Goal: Transaction & Acquisition: Purchase product/service

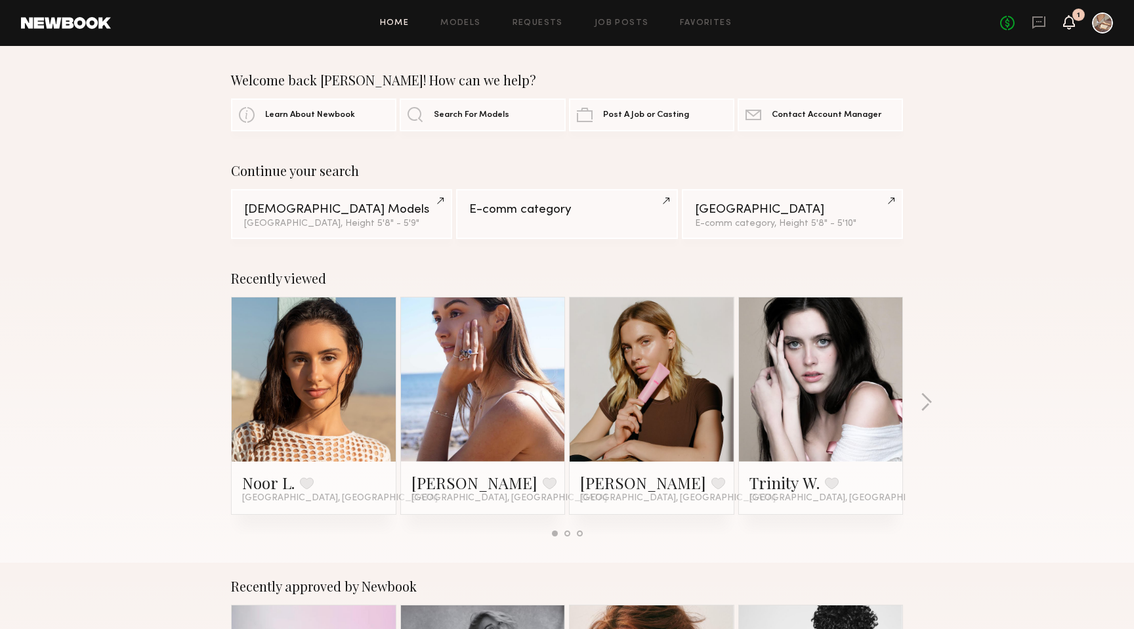
click at [1067, 28] on icon at bounding box center [1069, 29] width 4 height 2
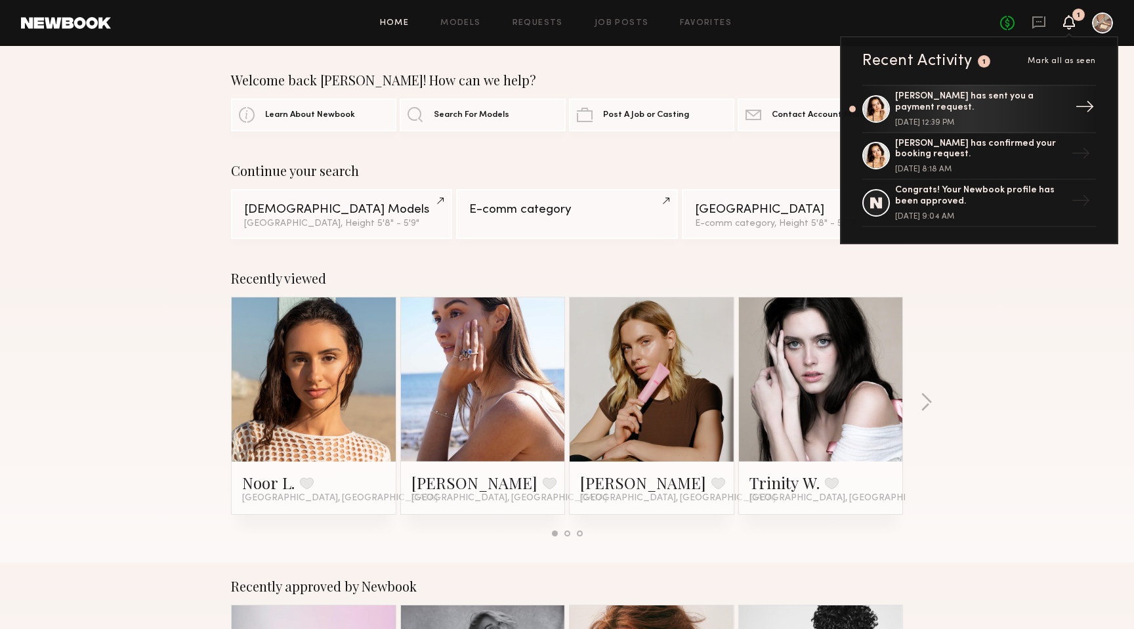
click at [975, 100] on div "[PERSON_NAME] has sent you a payment request." at bounding box center [980, 102] width 171 height 22
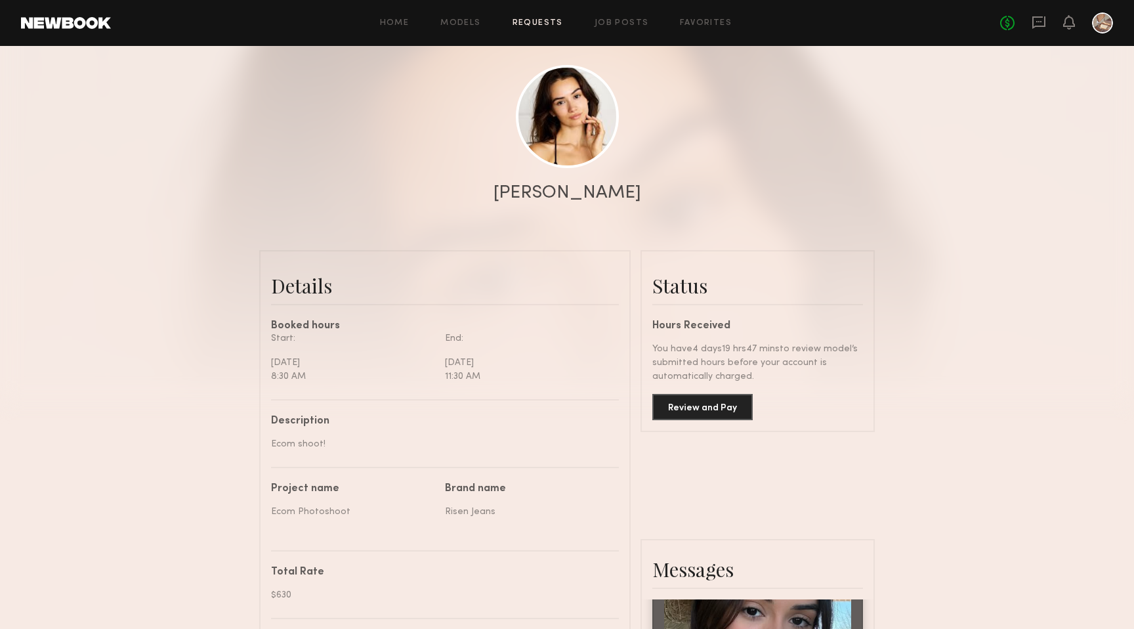
scroll to position [131, 0]
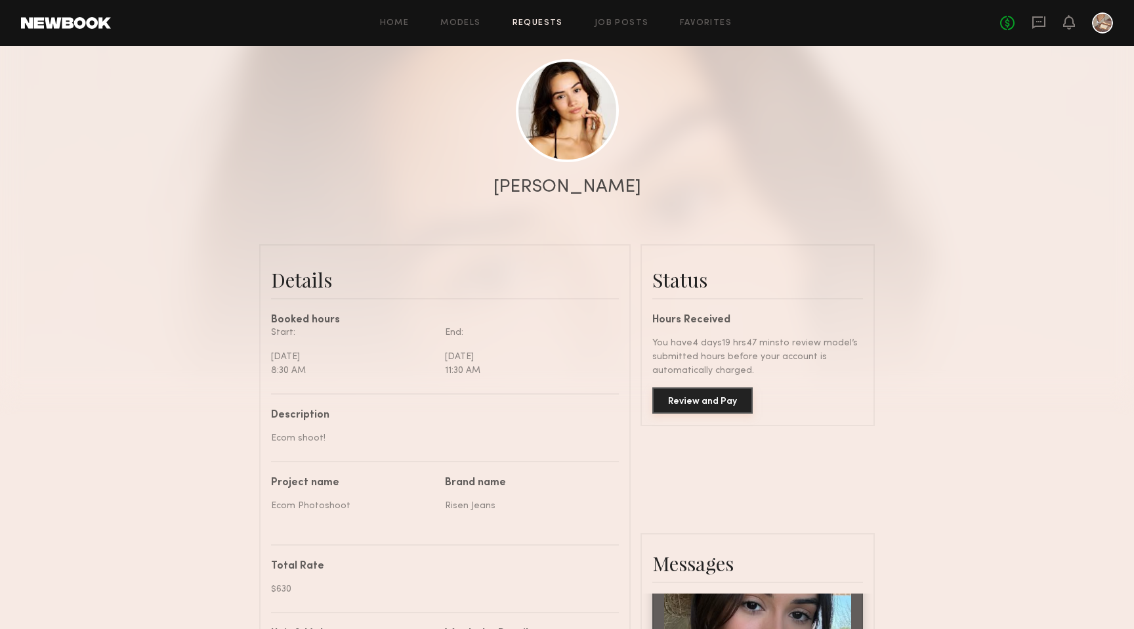
click at [695, 408] on button "Review and Pay" at bounding box center [703, 400] width 100 height 26
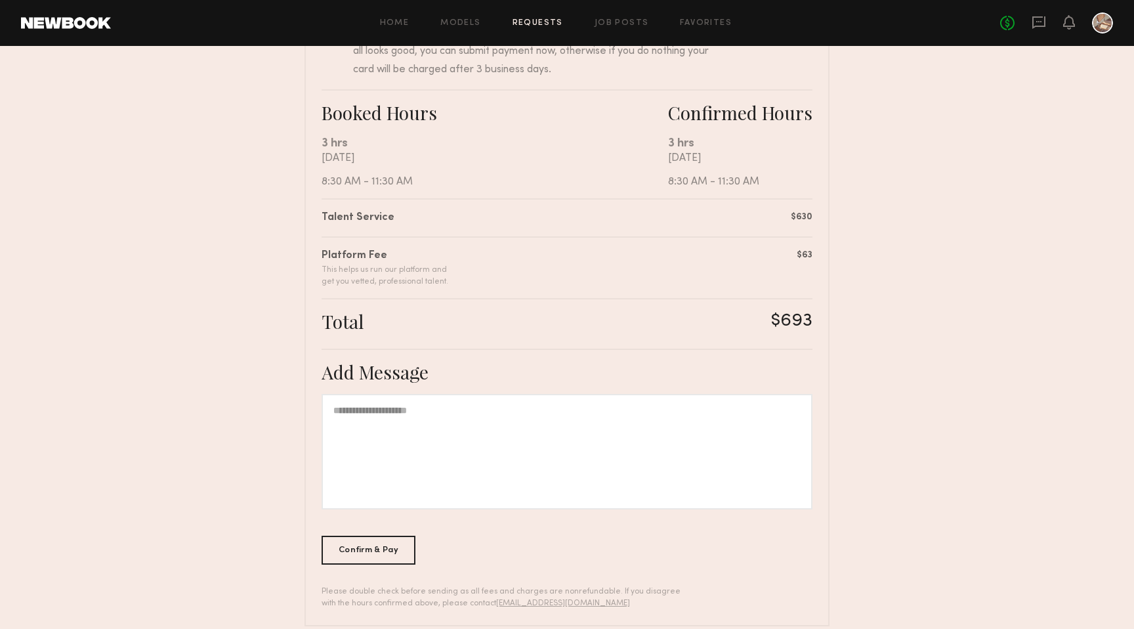
scroll to position [210, 0]
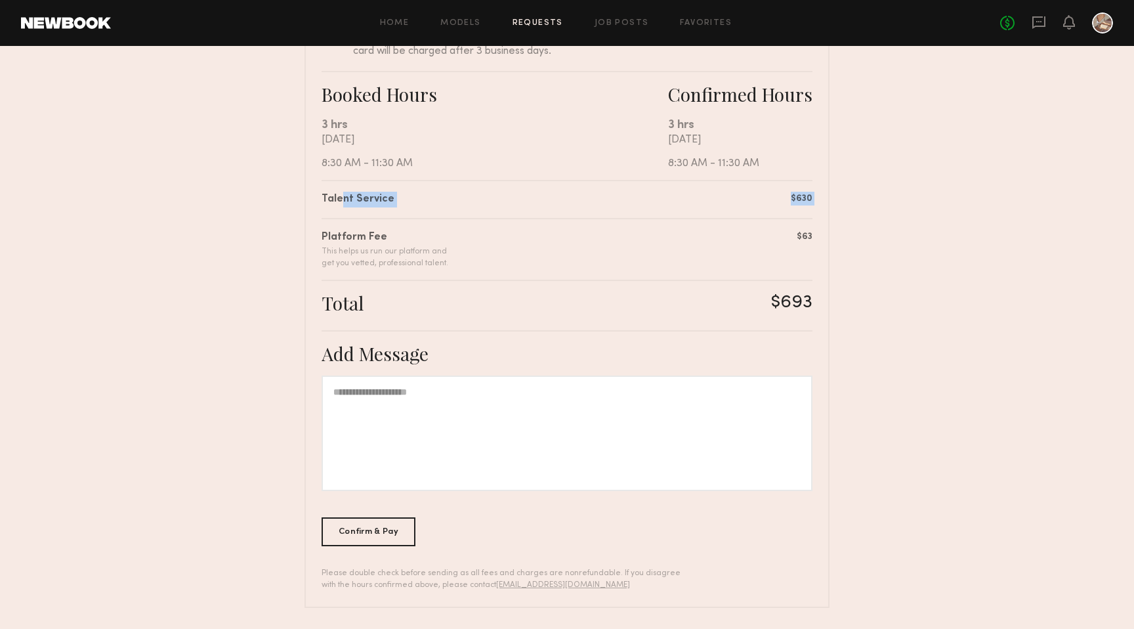
drag, startPoint x: 395, startPoint y: 205, endPoint x: 527, endPoint y: 225, distance: 133.5
click at [526, 225] on div "Summary [PERSON_NAME] has submitted the following invoice. If you disagree with…" at bounding box center [567, 270] width 525 height 676
click at [527, 226] on div "Platform Fee This helps us run our platform and get you vetted, professional ta…" at bounding box center [567, 243] width 491 height 51
drag, startPoint x: 516, startPoint y: 251, endPoint x: 384, endPoint y: 256, distance: 132.0
click at [384, 256] on div "Platform Fee This helps us run our platform and get you vetted, professional ta…" at bounding box center [567, 243] width 491 height 51
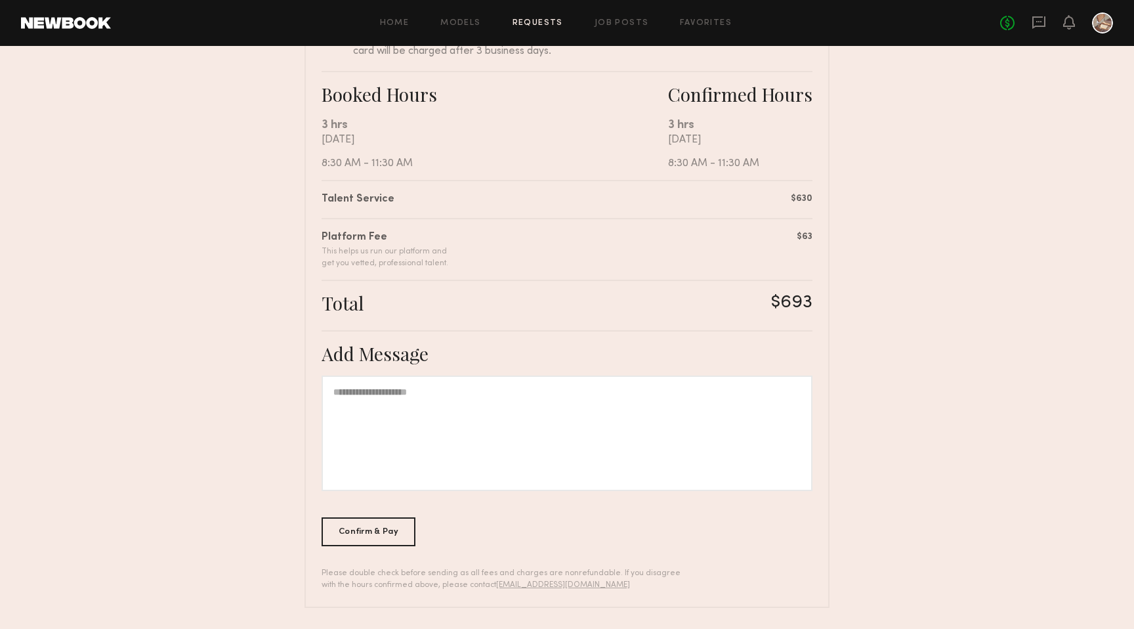
click at [384, 256] on div "This helps us run our platform and get you vetted, professional talent." at bounding box center [385, 258] width 127 height 24
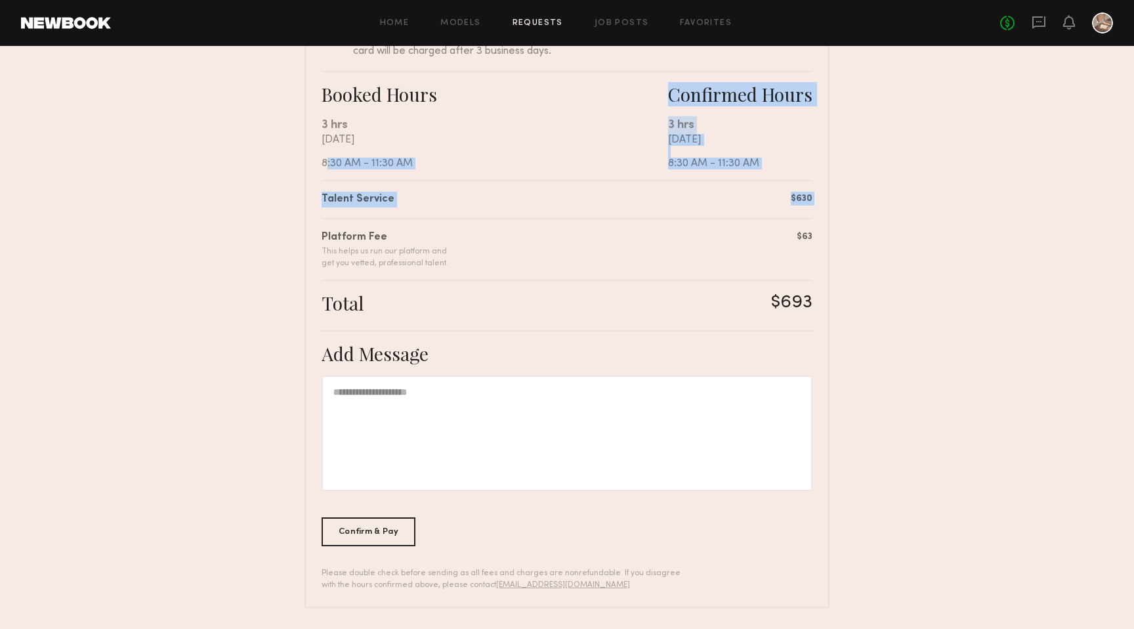
drag, startPoint x: 303, startPoint y: 183, endPoint x: 496, endPoint y: 228, distance: 197.6
click at [496, 228] on nb-booking-payment "Review & Pay Model Review & Pay Model Ecom Photoshoot Summary [PERSON_NAME] has…" at bounding box center [567, 232] width 1134 height 751
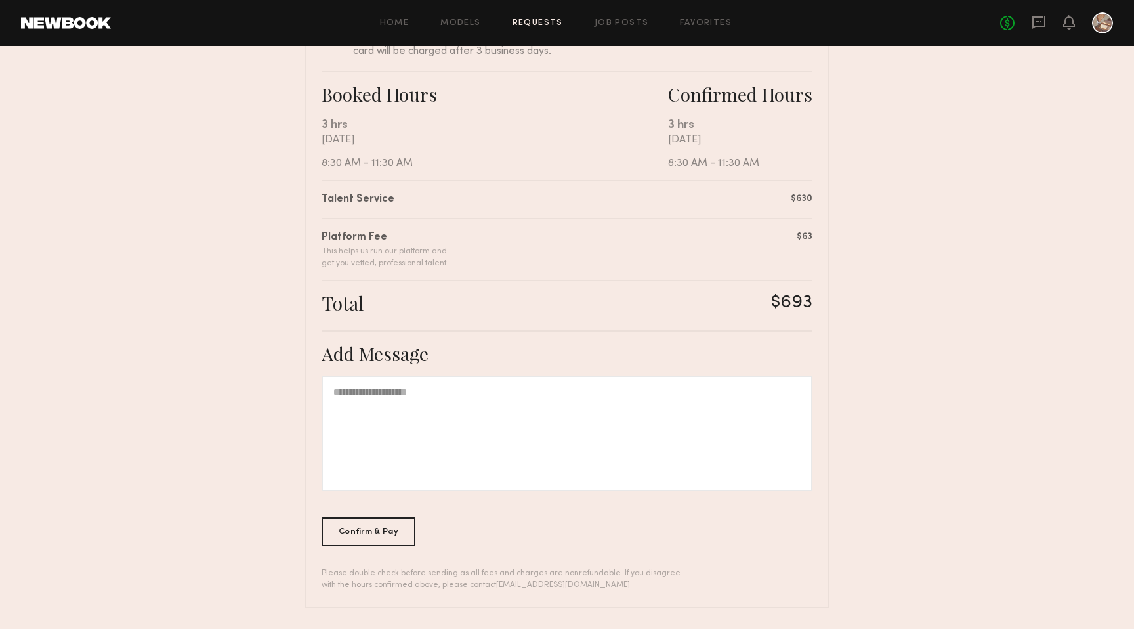
click at [495, 228] on div "Platform Fee This helps us run our platform and get you vetted, professional ta…" at bounding box center [567, 243] width 491 height 51
click at [417, 441] on div at bounding box center [567, 434] width 491 height 116
click at [416, 441] on div at bounding box center [567, 434] width 491 height 116
click at [391, 530] on div "Confirm & Pay" at bounding box center [369, 531] width 94 height 29
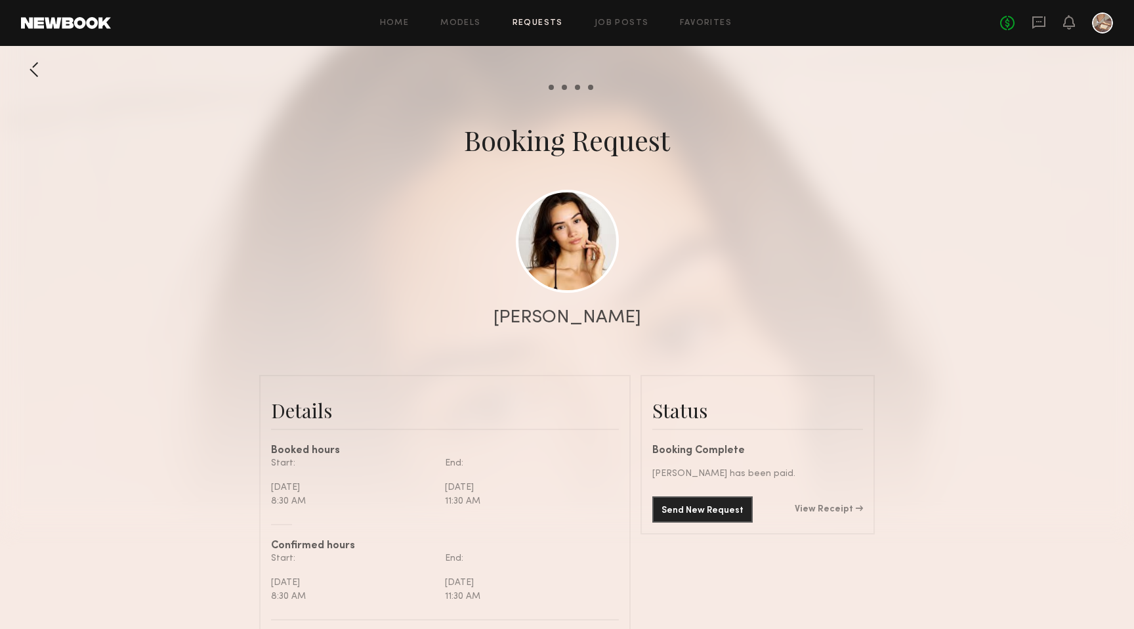
click at [1100, 22] on div at bounding box center [1102, 22] width 21 height 21
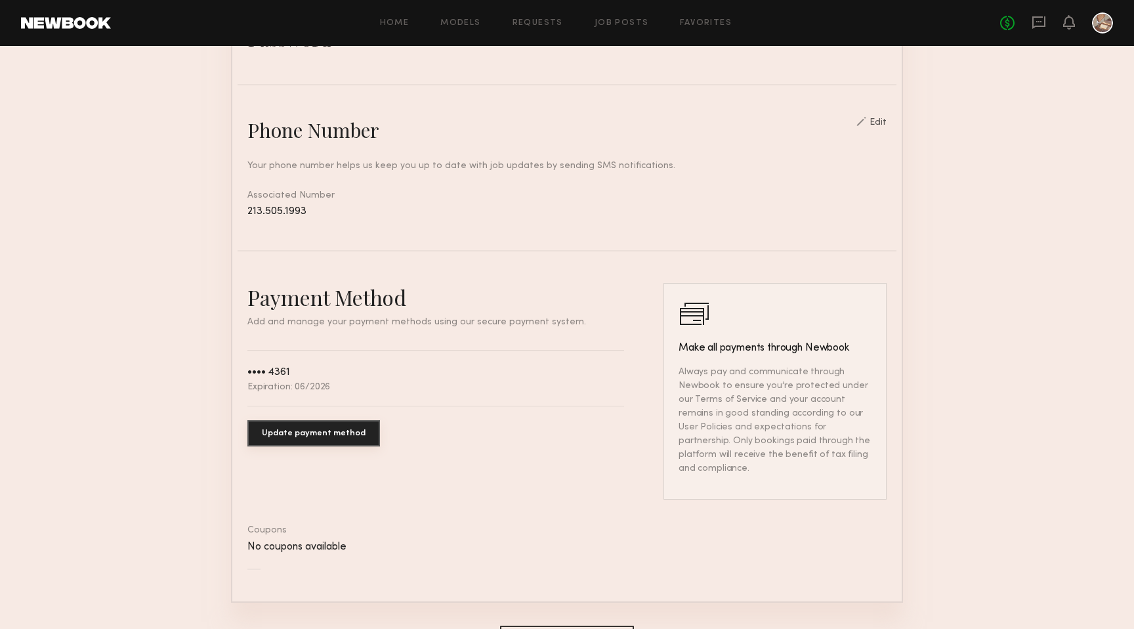
scroll to position [584, 0]
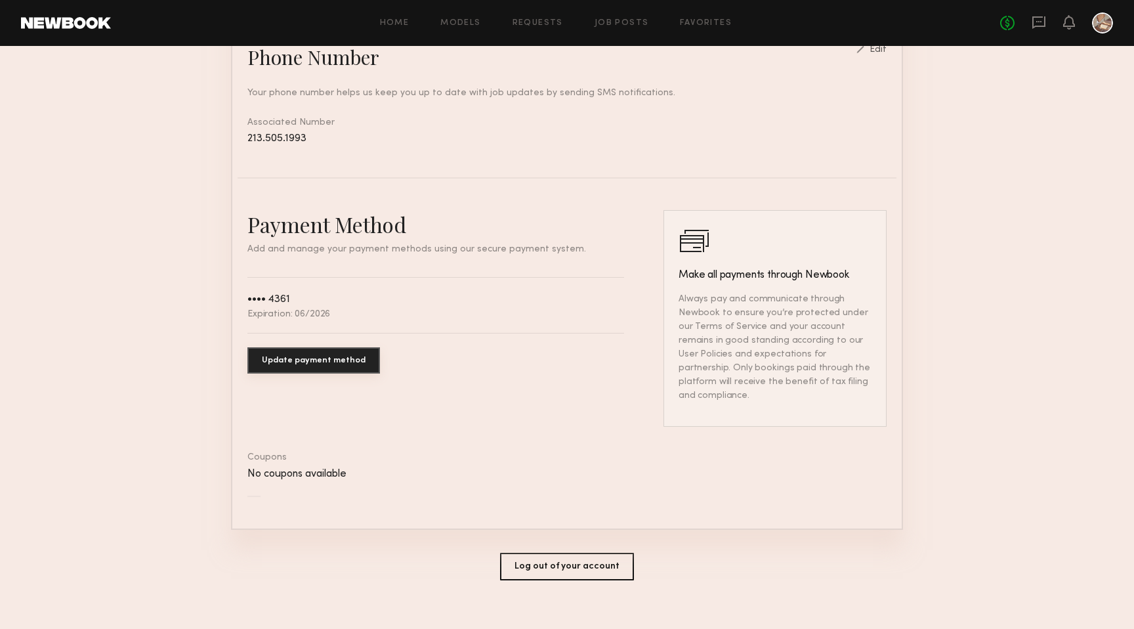
click at [326, 366] on button "Update payment method" at bounding box center [314, 360] width 133 height 26
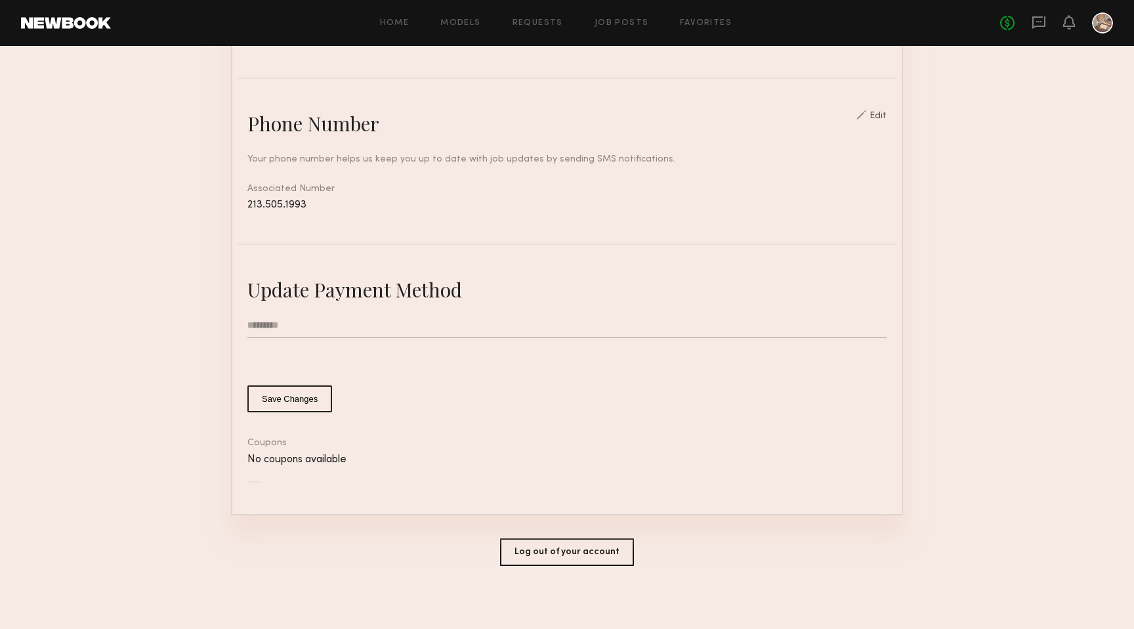
click at [142, 326] on section "Account Settings ACCOUNT INFO PROFILE PAYMENT HISTORY General information Edit …" at bounding box center [567, 80] width 1134 height 1103
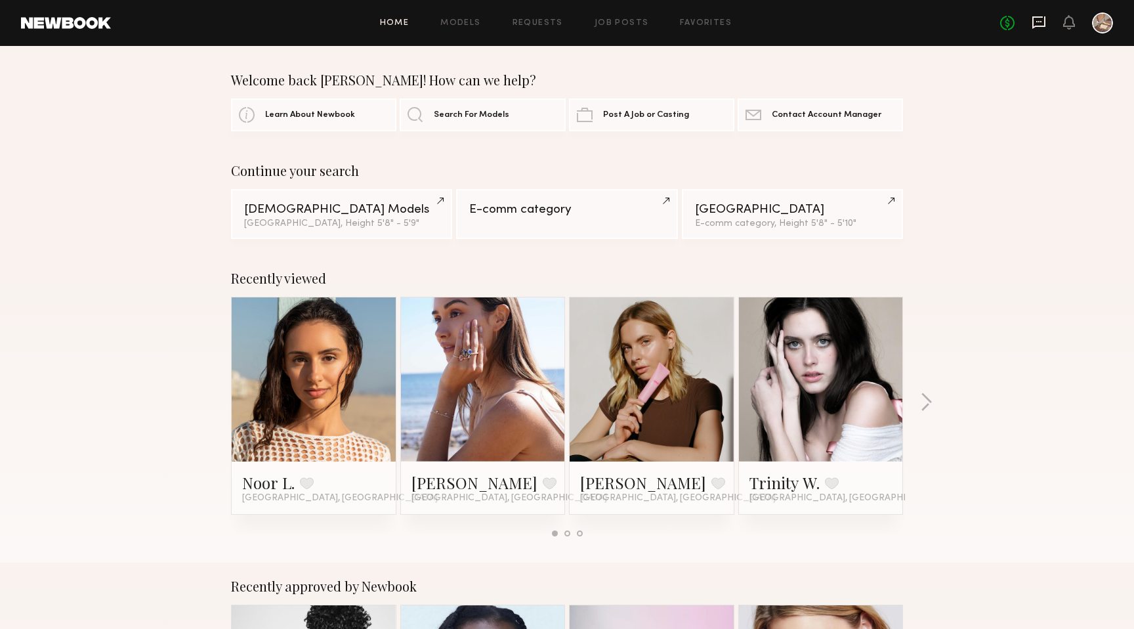
click at [1039, 26] on icon at bounding box center [1039, 22] width 13 height 12
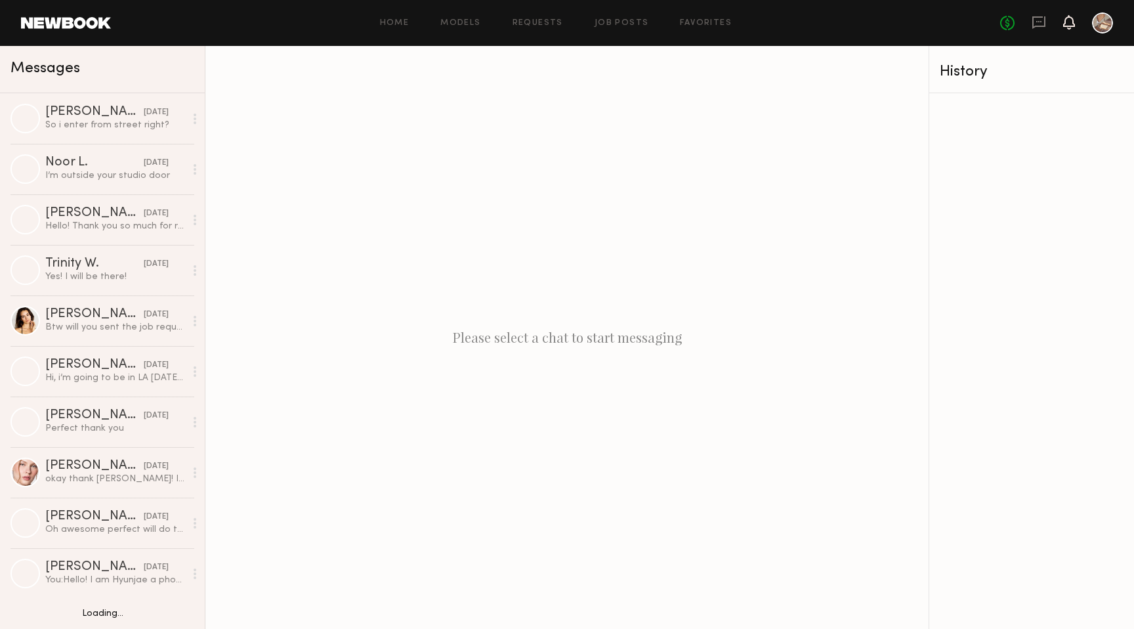
click at [1067, 25] on icon at bounding box center [1069, 21] width 11 height 9
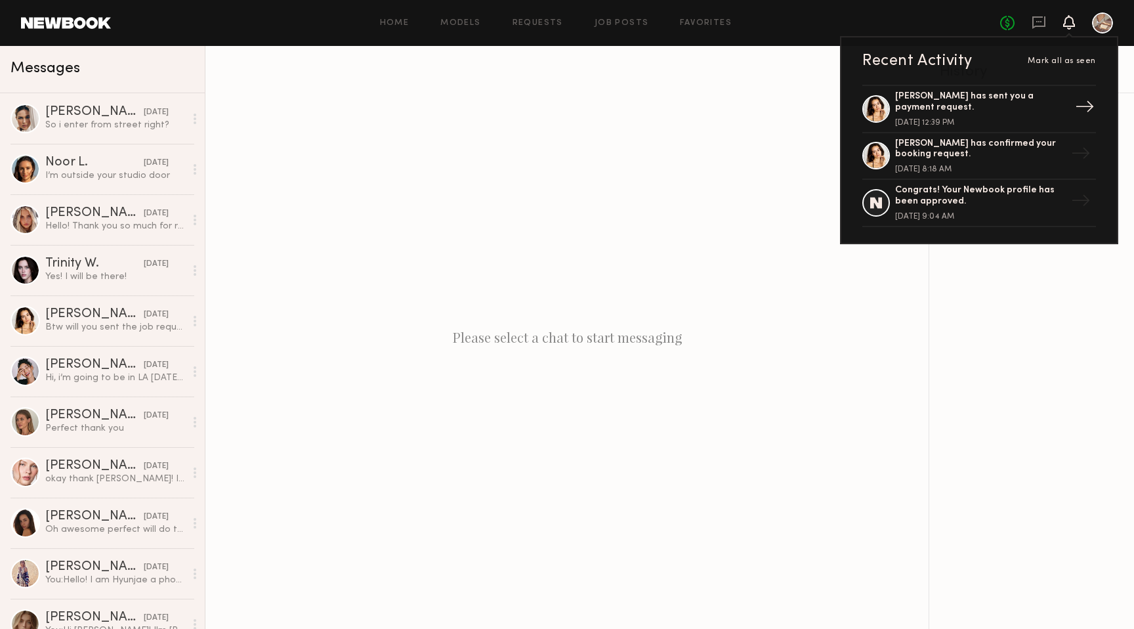
click at [952, 110] on div "[PERSON_NAME] has sent you a payment request." at bounding box center [980, 102] width 171 height 22
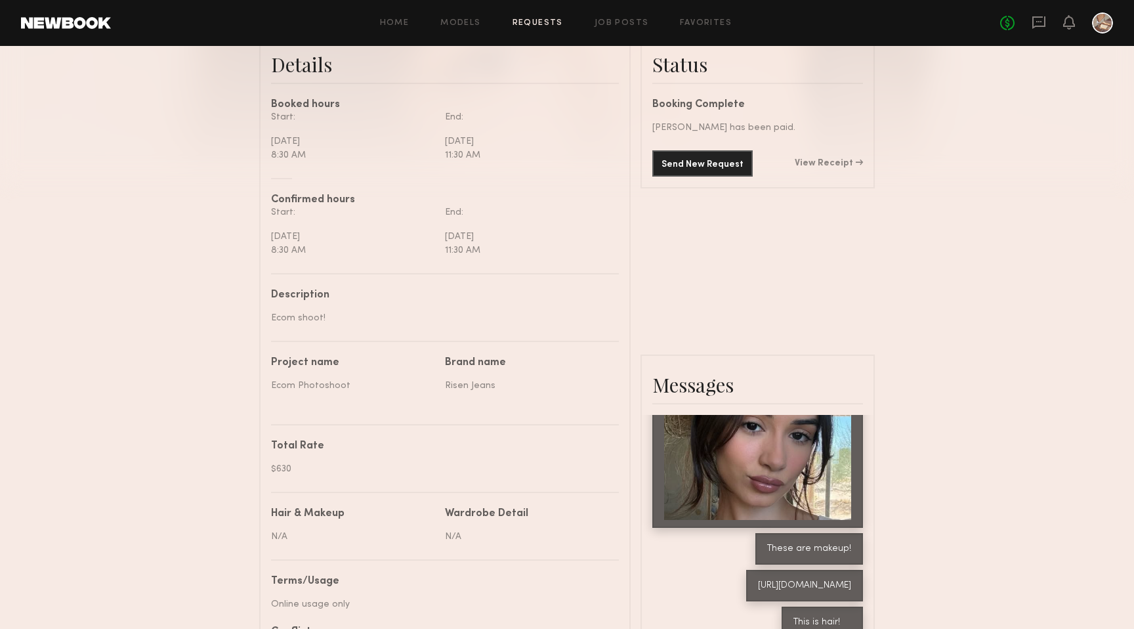
scroll to position [359, 0]
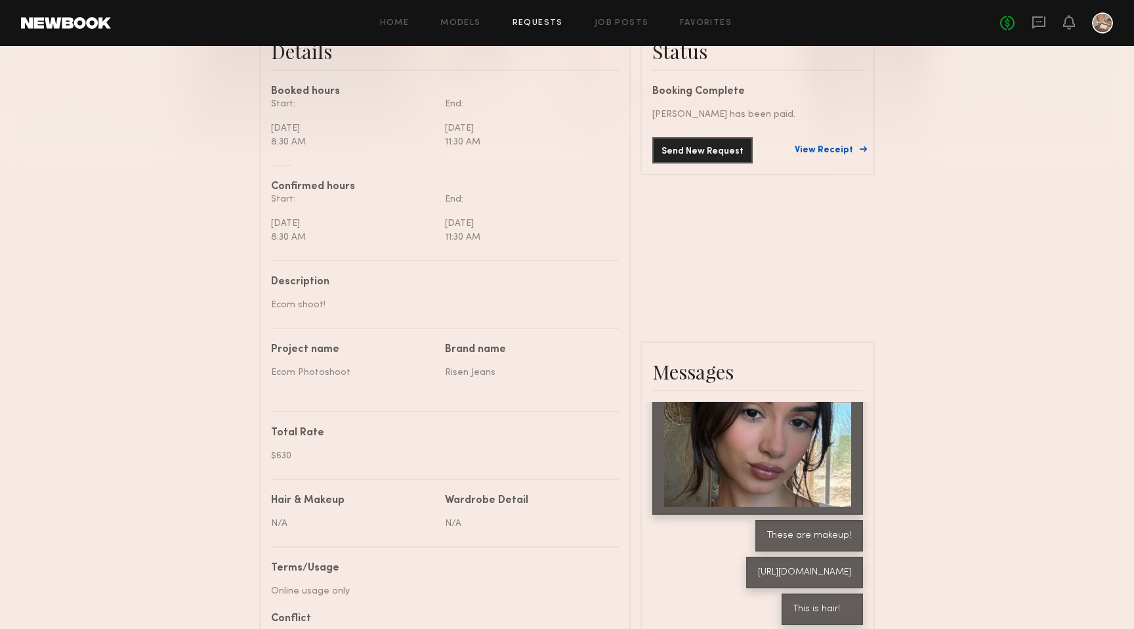
click at [850, 152] on link "View Receipt" at bounding box center [829, 150] width 68 height 9
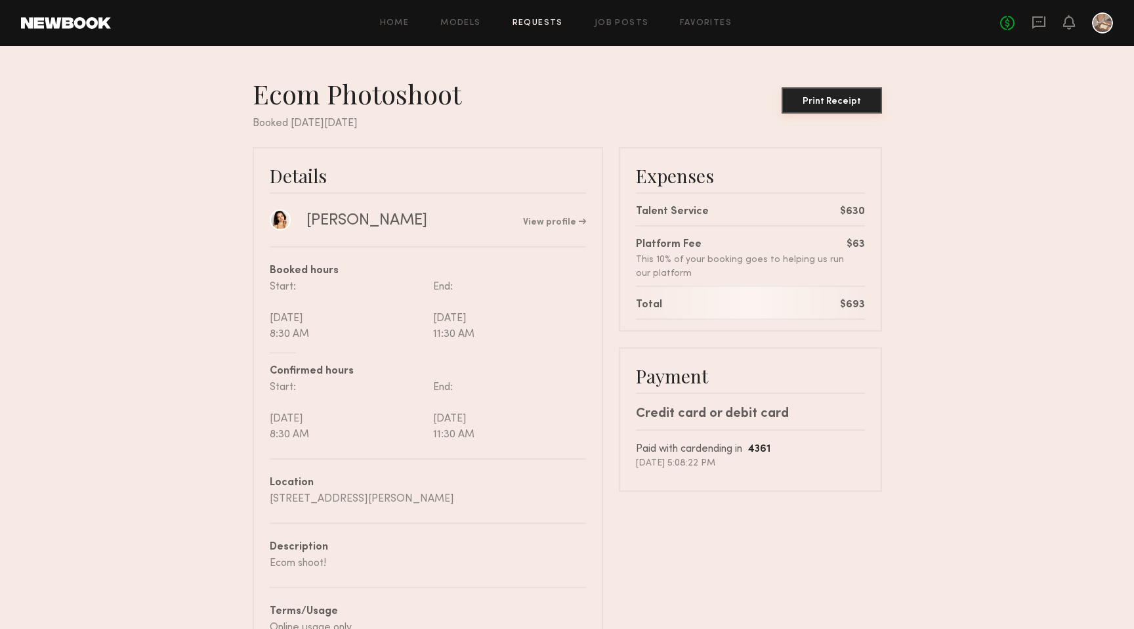
click at [835, 100] on div "Print Receipt" at bounding box center [832, 101] width 90 height 9
click at [980, 121] on nb-booking-receipt "Ecom Photoshoot Print Receipt Booked on Wednesday, Sep, 17, 2025 Details Hania …" at bounding box center [567, 367] width 1134 height 580
